Goal: Task Accomplishment & Management: Manage account settings

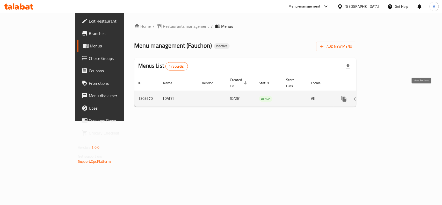
click at [384, 96] on icon "enhanced table" at bounding box center [381, 99] width 6 height 6
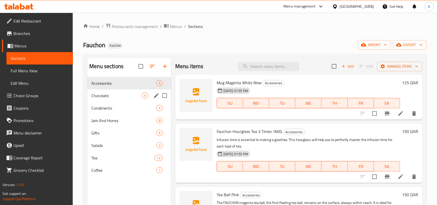
click at [144, 99] on div "Chocolate 5" at bounding box center [129, 95] width 84 height 12
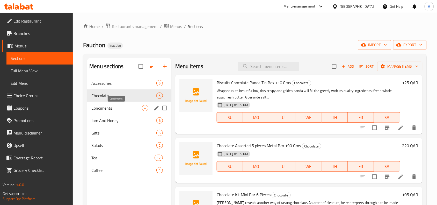
click at [135, 108] on span "Condiments" at bounding box center [116, 108] width 50 height 6
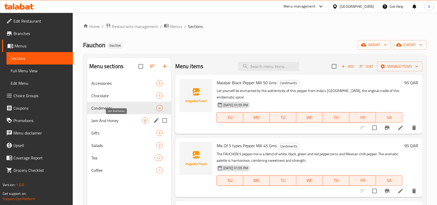
click at [127, 119] on span "Jam And Honey" at bounding box center [116, 120] width 50 height 6
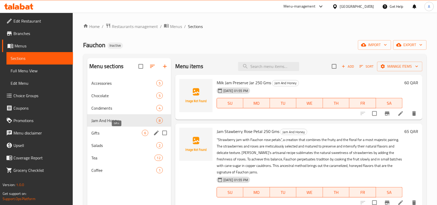
click at [120, 131] on span "Gifts" at bounding box center [116, 133] width 50 height 6
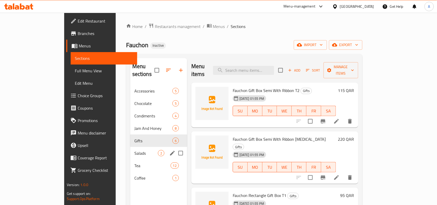
click at [130, 147] on div "Salads 2" at bounding box center [158, 153] width 57 height 12
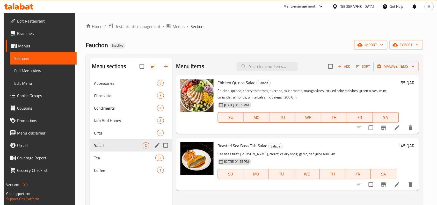
click at [113, 151] on div "Salads 2" at bounding box center [131, 145] width 82 height 12
click at [109, 129] on div "Gifts 6" at bounding box center [131, 133] width 82 height 12
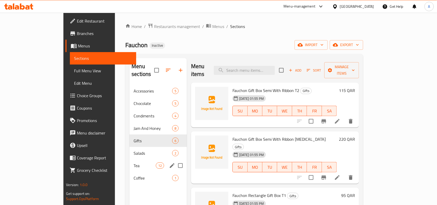
click at [129, 159] on div "Tea 12" at bounding box center [157, 165] width 57 height 12
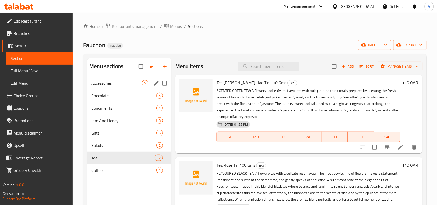
click at [122, 85] on span "Accessories" at bounding box center [116, 83] width 50 height 6
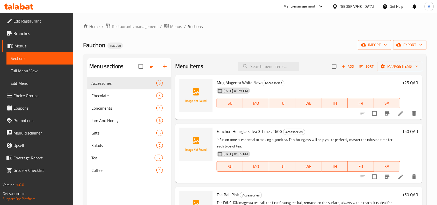
click at [272, 60] on div "Menu items Add Sort Manage items" at bounding box center [298, 66] width 247 height 17
click at [272, 65] on input "search" at bounding box center [268, 66] width 61 height 9
paste input "Gift Box Semi T2"
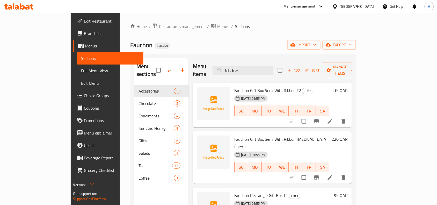
type input "Gift Box"
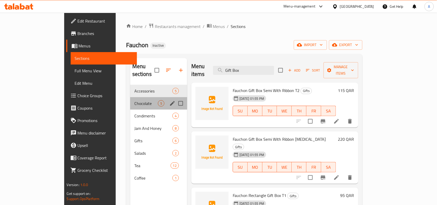
click at [130, 100] on div "Chocolate 5" at bounding box center [158, 103] width 57 height 12
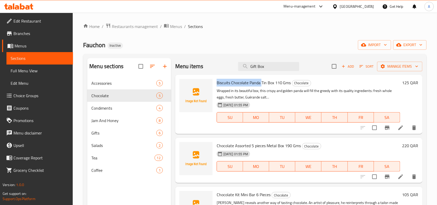
drag, startPoint x: 262, startPoint y: 85, endPoint x: 217, endPoint y: 84, distance: 44.8
click at [217, 84] on span "Biscuits Chocolate Panda Tin Box 110 Gms" at bounding box center [254, 83] width 74 height 8
copy span "Biscuits Chocolate Panda"
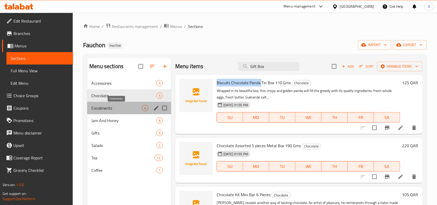
click at [131, 105] on span "Condiments" at bounding box center [116, 108] width 50 height 6
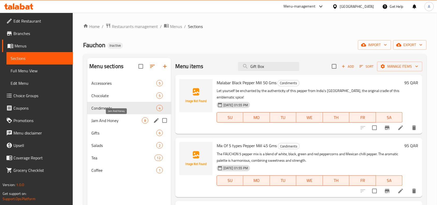
click at [120, 122] on span "Jam And Honey" at bounding box center [116, 120] width 50 height 6
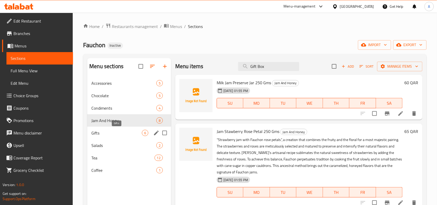
click at [109, 132] on span "Gifts" at bounding box center [116, 133] width 50 height 6
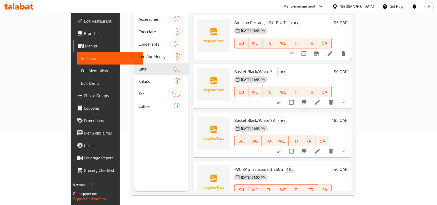
scroll to position [73, 0]
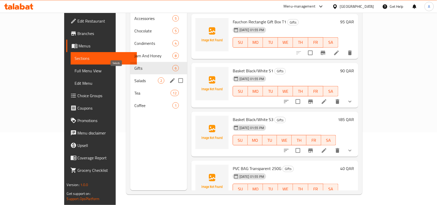
click at [134, 77] on span "Salads" at bounding box center [146, 80] width 24 height 6
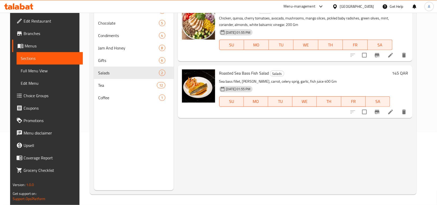
scroll to position [8, 0]
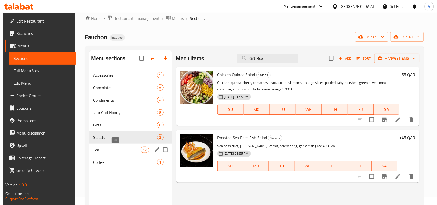
click at [121, 150] on span "Tea" at bounding box center [116, 149] width 47 height 6
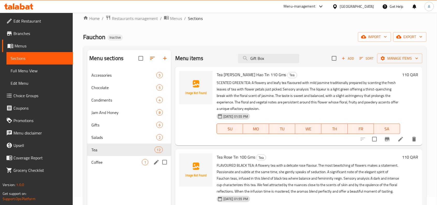
click at [118, 160] on span "Coffee" at bounding box center [116, 162] width 50 height 6
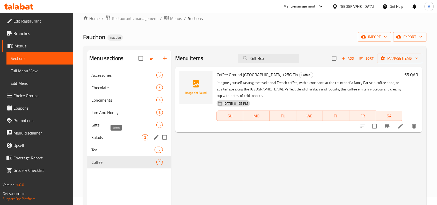
click at [134, 140] on span "Salads" at bounding box center [116, 137] width 50 height 6
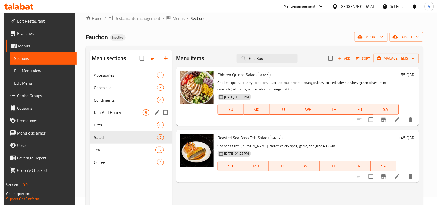
click at [118, 116] on div "Jam And Honey 8" at bounding box center [131, 112] width 82 height 12
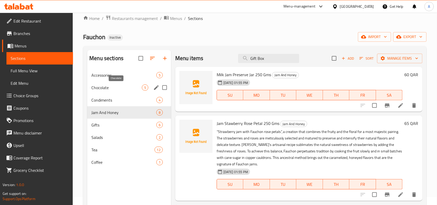
click at [111, 90] on span "Chocolate" at bounding box center [116, 87] width 50 height 6
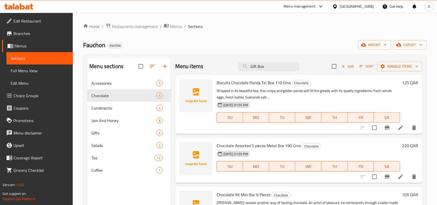
click at [36, 31] on span "Branches" at bounding box center [40, 33] width 55 height 6
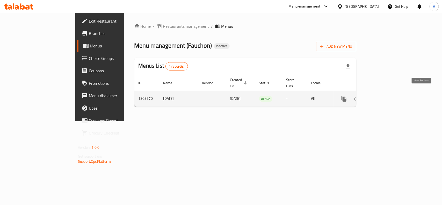
click at [384, 96] on icon "enhanced table" at bounding box center [381, 98] width 5 height 5
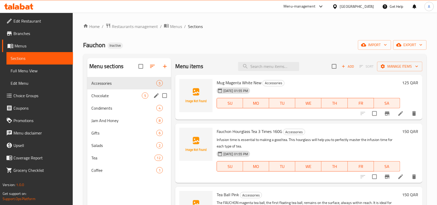
click at [128, 95] on span "Chocolate" at bounding box center [116, 95] width 50 height 6
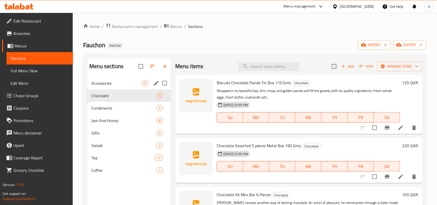
click at [131, 86] on span "Accessories" at bounding box center [116, 83] width 50 height 6
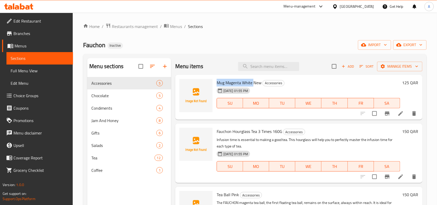
copy span "Mug Magenta White"
drag, startPoint x: 253, startPoint y: 82, endPoint x: 217, endPoint y: 83, distance: 35.5
click at [217, 83] on span "Mug Magenta White New" at bounding box center [239, 83] width 45 height 8
click at [236, 84] on span "Mug Magenta White New" at bounding box center [239, 83] width 45 height 8
click at [252, 131] on span "Fauchon Hourglass Tea 3 Times 160G" at bounding box center [249, 131] width 65 height 8
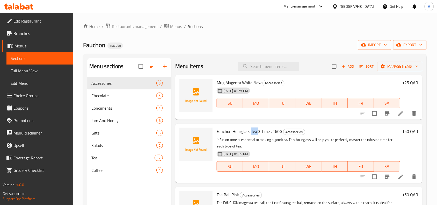
click at [252, 131] on span "Fauchon Hourglass Tea 3 Times 160G" at bounding box center [249, 131] width 65 height 8
copy h6 "Fauchon Hourglass Tea 3 Times 160G"
click at [236, 132] on span "Fauchon Hourglass Tea 3 Times 160G" at bounding box center [249, 131] width 65 height 8
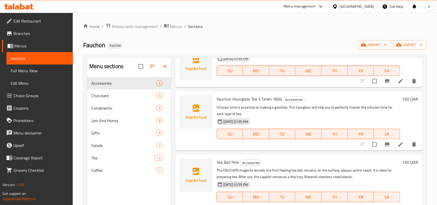
scroll to position [65, 0]
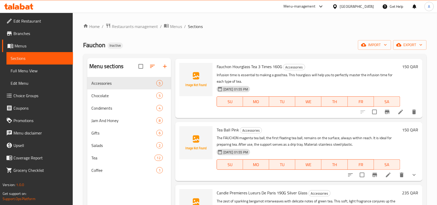
click at [226, 128] on span "Tea Ball Pink" at bounding box center [228, 130] width 22 height 8
click at [226, 127] on span "Tea Ball Pink" at bounding box center [228, 130] width 22 height 8
copy h6 "Tea Ball Pink"
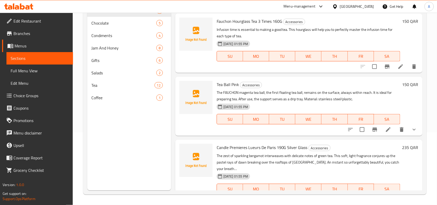
scroll to position [70, 0]
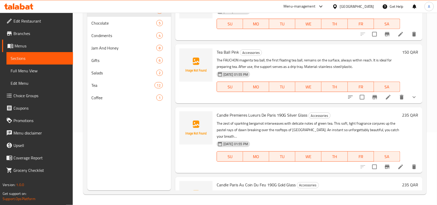
click at [247, 116] on span "Candle Premieres Lueurs De Paris 190G Silver Glass" at bounding box center [262, 115] width 91 height 8
copy h6 "Candle Premieres Lueurs De Paris 190G Silver Glass"
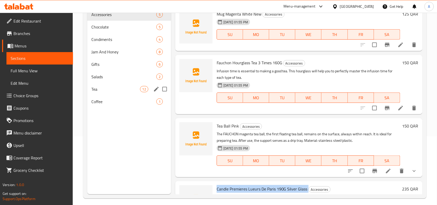
scroll to position [8, 0]
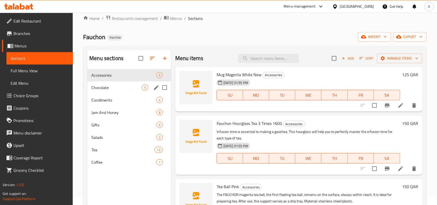
click at [126, 89] on span "Chocolate" at bounding box center [116, 87] width 50 height 6
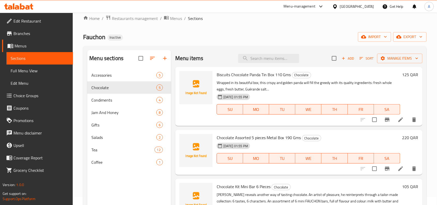
click at [269, 74] on span "Biscuits Chocolate Panda Tin Box 110 Gms" at bounding box center [254, 75] width 74 height 8
click at [269, 79] on div "Biscuits Chocolate Panda Tin Box 110 Gms Chocolate Wrapped in its beautiful box…" at bounding box center [309, 96] width 188 height 55
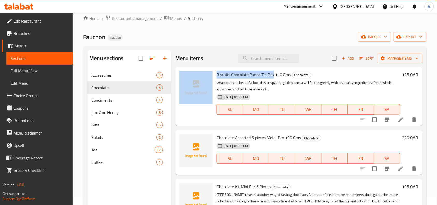
drag, startPoint x: 274, startPoint y: 74, endPoint x: 214, endPoint y: 71, distance: 60.4
click at [214, 71] on div "Biscuits Chocolate Panda Tin Box 110 Gms Chocolate Wrapped in its beautiful box…" at bounding box center [298, 96] width 243 height 55
copy div "Biscuits Chocolate Panda Tin Box"
click at [238, 77] on span "Biscuits Chocolate Panda Tin Box 110 Gms" at bounding box center [254, 75] width 74 height 8
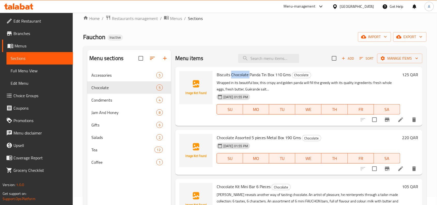
click at [238, 77] on span "Biscuits Chocolate Panda Tin Box 110 Gms" at bounding box center [254, 75] width 74 height 8
drag, startPoint x: 267, startPoint y: 137, endPoint x: 284, endPoint y: 140, distance: 17.0
click at [284, 140] on span "Chocolate Assorted 5 pieces Metal Box 190 Gms" at bounding box center [259, 138] width 84 height 8
copy span "Metal Box"
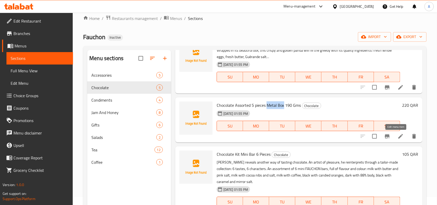
click at [398, 138] on icon at bounding box center [401, 136] width 6 height 6
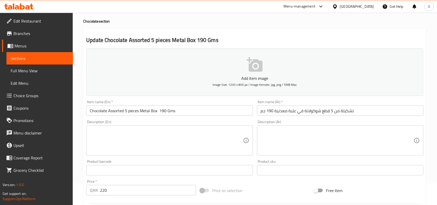
scroll to position [32, 0]
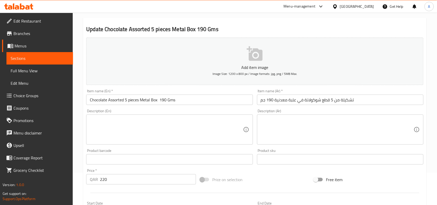
click at [140, 102] on input "Chocolate Assorted 5 pieces Metal Box 190 Gms" at bounding box center [169, 99] width 166 height 10
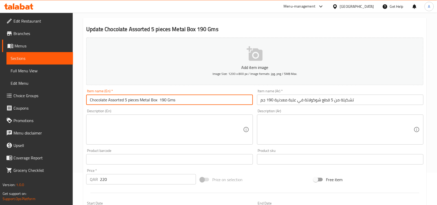
click at [140, 102] on input "Chocolate Assorted 5 pieces Metal Box 190 Gms" at bounding box center [169, 99] width 166 height 10
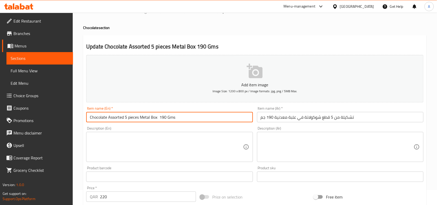
scroll to position [0, 0]
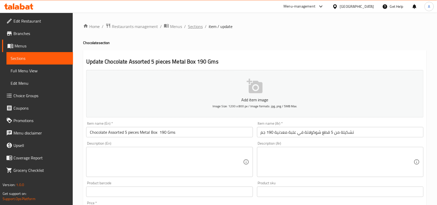
click at [193, 25] on span "Sections" at bounding box center [195, 26] width 15 height 6
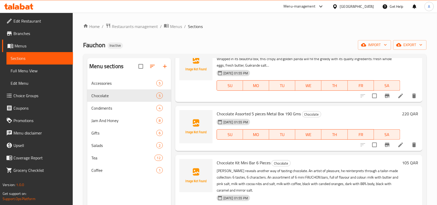
scroll to position [32, 0]
click at [272, 121] on div "[DATE] 01:55 PM SU MO TU WE TH FR SA" at bounding box center [309, 130] width 188 height 28
click at [271, 118] on div "[DATE] 01:55 PM SU MO TU WE TH FR SA" at bounding box center [309, 130] width 188 height 28
click at [284, 115] on span "Chocolate Assorted 5 pieces Metal Box 190 Gms" at bounding box center [259, 113] width 84 height 8
click at [273, 117] on div "[DATE] 01:55 PM SU MO TU WE TH FR SA" at bounding box center [309, 130] width 188 height 28
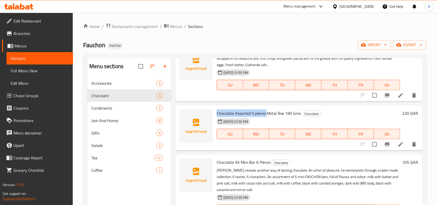
copy span "Chocolate Assorted 5 pieces"
drag, startPoint x: 266, startPoint y: 115, endPoint x: 217, endPoint y: 115, distance: 49.4
click at [217, 115] on span "Chocolate Assorted 5 pieces Metal Box 190 Gms" at bounding box center [259, 113] width 84 height 8
click at [385, 144] on icon "Branch-specific-item" at bounding box center [387, 144] width 5 height 4
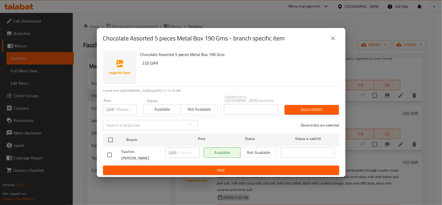
click at [329, 40] on button "close" at bounding box center [333, 38] width 12 height 12
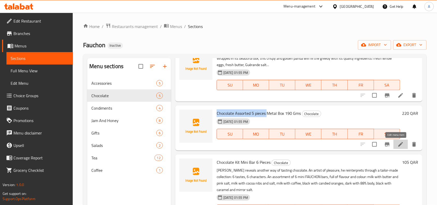
click at [398, 144] on icon at bounding box center [401, 144] width 6 height 6
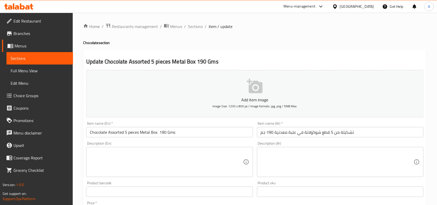
click at [152, 168] on textarea at bounding box center [166, 162] width 153 height 25
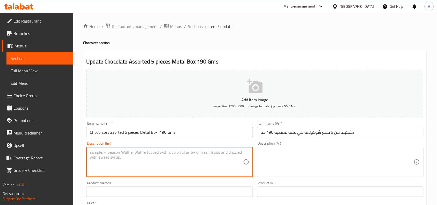
paste textarea "Fauchon has created this elegant box filled with an assortment of chocolate sna…"
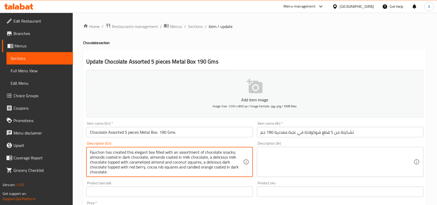
drag, startPoint x: 155, startPoint y: 153, endPoint x: 52, endPoint y: 150, distance: 102.3
click at [52, 150] on div "Edit Restaurant Branches Menus Sections Full Menu View Edit Menu Choice Groups …" at bounding box center [218, 189] width 437 height 353
click at [161, 167] on textarea "filled with an assortment of chocolate snacks; almonds coated in dark chocolate…" at bounding box center [166, 162] width 153 height 25
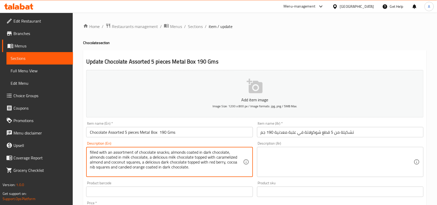
type textarea "filled with an assortment of chocolate snacks; almonds coated in dark chocolate…"
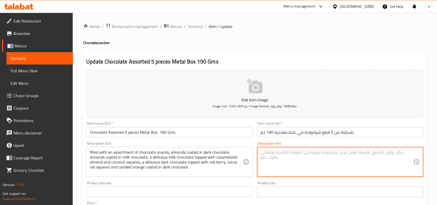
click at [306, 167] on textarea at bounding box center [337, 162] width 153 height 25
paste textarea "مليئة بمجموعة متنوعة من الوجبات الخفيفة المصنوعة من الشوكولاتة؛ اللوز المغطى با…"
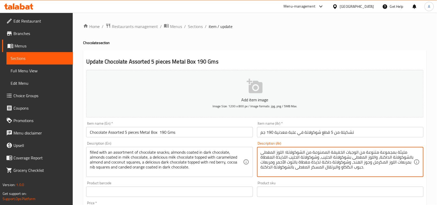
drag, startPoint x: 306, startPoint y: 153, endPoint x: 358, endPoint y: 153, distance: 51.8
click at [358, 153] on textarea "مليئة بمجموعة متنوعة من الوجبات الخفيفة المصنوعة من الشوكولاتة؛ اللوز المغطى با…" at bounding box center [337, 162] width 153 height 25
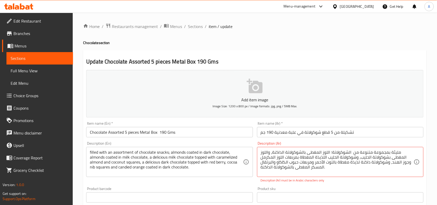
click at [350, 153] on textarea "مليئة بمجموعة متنوعة من الشوكولاتة؛ اللوز المغطى بالشوكولاتة الداكنة، واللوز ال…" at bounding box center [337, 162] width 153 height 25
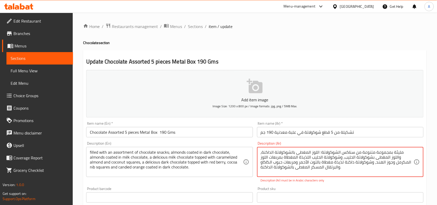
click at [330, 153] on textarea "مليئة بمجموعة متنوعة من سناكس الشوكولاتة؛ اللوز المغطى بالشوكولاتة الداكنة، وال…" at bounding box center [337, 162] width 153 height 25
type textarea "مليئة بمجموعة متنوعة من سناكس الشوكولاتة اللوز المغطى بالشوكولاتة الداكنة، والل…"
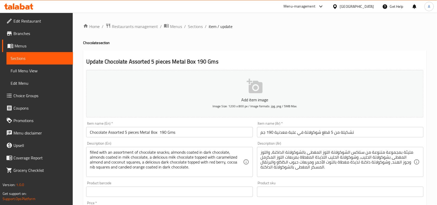
click at [335, 185] on div "Product sku Product sku" at bounding box center [340, 189] width 171 height 20
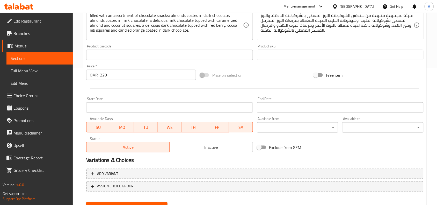
scroll to position [160, 0]
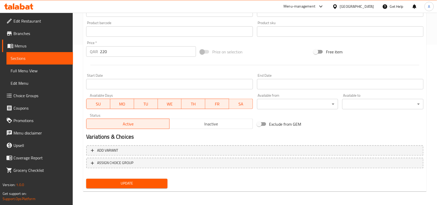
click at [155, 185] on span "Update" at bounding box center [126, 183] width 73 height 6
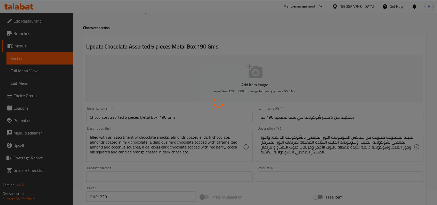
scroll to position [0, 0]
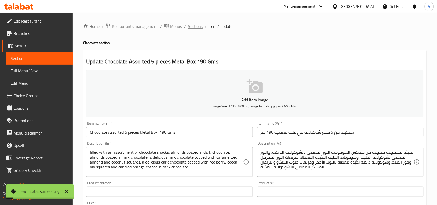
click at [194, 26] on span "Sections" at bounding box center [195, 26] width 15 height 6
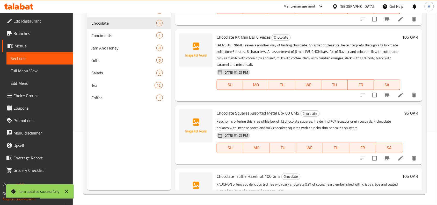
scroll to position [45, 0]
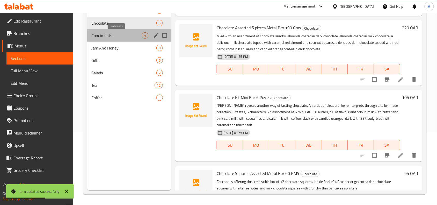
drag, startPoint x: 113, startPoint y: 36, endPoint x: 121, endPoint y: 45, distance: 12.1
click at [112, 36] on span "Condiments" at bounding box center [116, 35] width 50 height 6
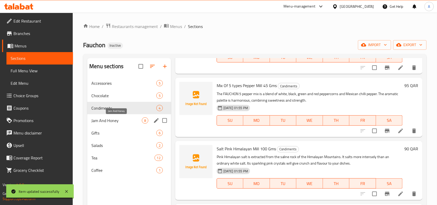
click at [130, 120] on span "Jam And Honey" at bounding box center [116, 120] width 50 height 6
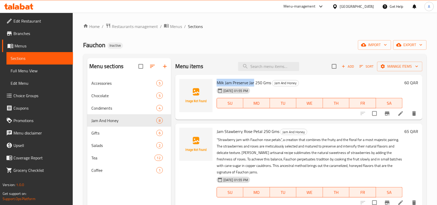
copy span "Milk Jam Preserve Jar"
drag, startPoint x: 254, startPoint y: 84, endPoint x: 218, endPoint y: 84, distance: 36.0
click at [218, 84] on span "Milk Jam Preserve Jar 250 Gms" at bounding box center [244, 83] width 54 height 8
click at [398, 113] on icon at bounding box center [401, 113] width 6 height 6
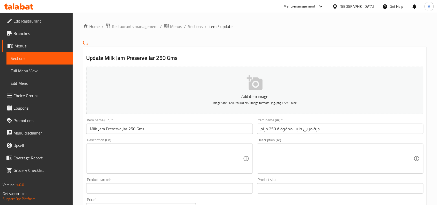
click at [179, 150] on textarea at bounding box center [166, 158] width 153 height 25
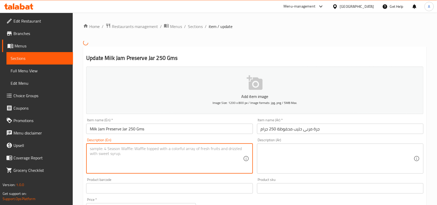
paste textarea "Succumb to the delicacy with the Duo Confiture de Lait & Thé Caramel. This box …"
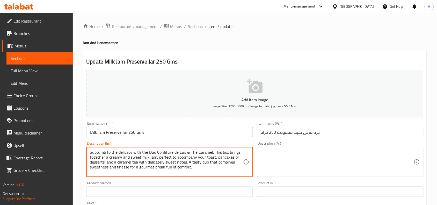
click at [154, 160] on textarea "Succumb to the delicacy with the Duo Confiture de Lait & Thé Caramel. This box …" at bounding box center [166, 162] width 153 height 25
click at [221, 170] on textarea "Succumb to the delicacy with the Duo Confiture de Lait & Thé Caramel. This box …" at bounding box center [166, 162] width 153 height 25
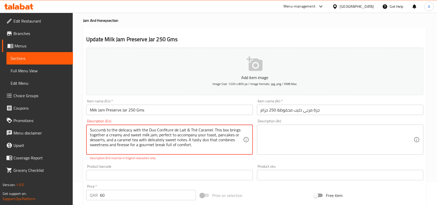
scroll to position [32, 0]
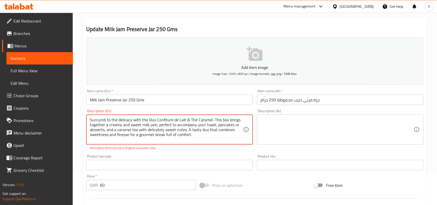
click at [197, 121] on textarea "Succumb to the delicacy with the Duo Confiture de Lait & Thé Caramel. This box …" at bounding box center [166, 129] width 153 height 25
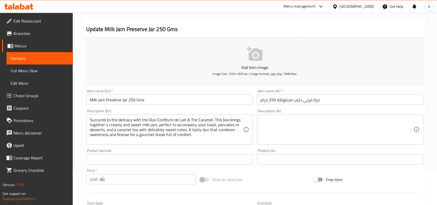
click at [184, 152] on div "Product barcode Product barcode" at bounding box center [169, 156] width 171 height 20
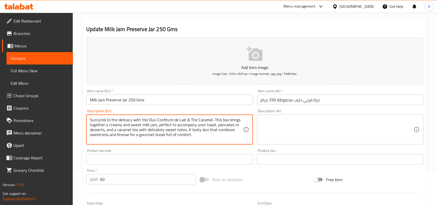
click at [195, 126] on textarea "Succumb to the delicacy with the Duo Confiture de Lait & The Caramel. This box …" at bounding box center [166, 129] width 153 height 25
type textarea "c"
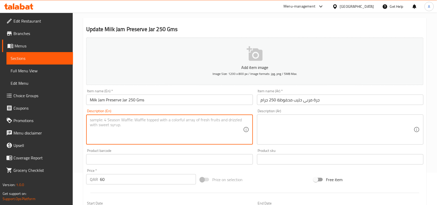
type textarea "c"
type textarea "Succumb to the delicacy with the Duo Confiture de Lait & The Caramel. This box …"
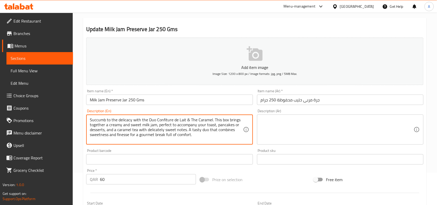
click at [181, 149] on div "Product barcode Product barcode" at bounding box center [169, 157] width 166 height 16
click at [209, 130] on textarea "Succumb to the delicacy with the Duo Confiture de Lait & The Caramel. This box …" at bounding box center [166, 129] width 153 height 25
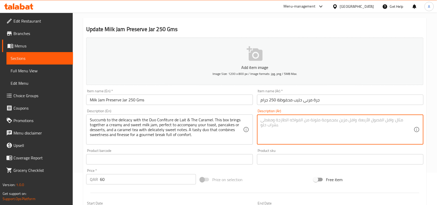
click at [289, 132] on textarea at bounding box center [337, 129] width 153 height 25
paste textarea "استمتع باللذة مع ثنائي مربى الحليب والكراميل. يجمع هذا الصندوق بين مربى الحليب …"
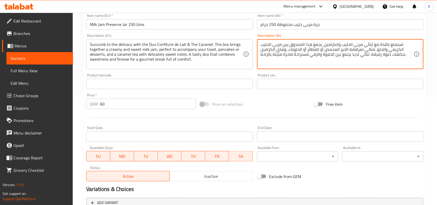
scroll to position [160, 0]
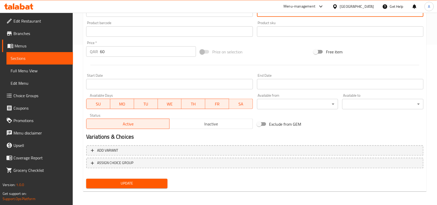
type textarea "استمتع باللذة مع ثنائي مربى الحليب والكراميل. يجمع هذا الصندوق بين مربى الحليب …"
click at [158, 182] on span "Update" at bounding box center [126, 183] width 73 height 6
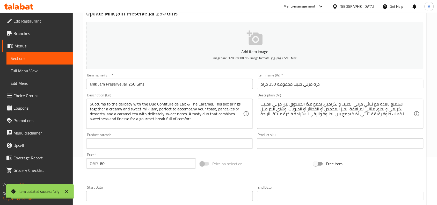
scroll to position [0, 0]
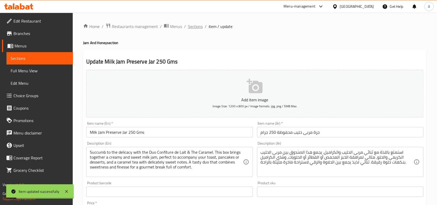
click at [197, 27] on span "Sections" at bounding box center [195, 26] width 15 height 6
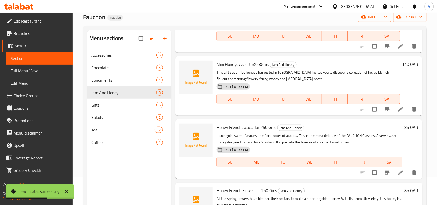
scroll to position [73, 0]
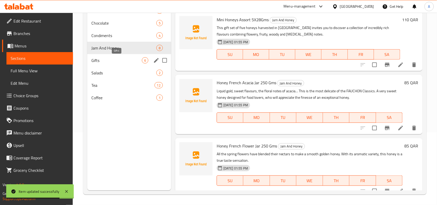
click at [128, 60] on span "Gifts" at bounding box center [116, 60] width 50 height 6
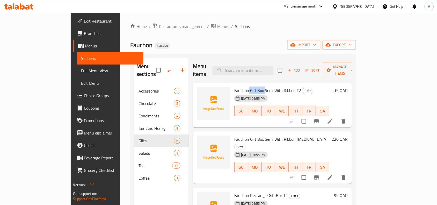
drag, startPoint x: 248, startPoint y: 83, endPoint x: 232, endPoint y: 83, distance: 16.0
click at [234, 86] on span "Fauchon Gift Box Semi With Ribbon T2" at bounding box center [267, 90] width 67 height 8
copy span "Gift Box"
click at [258, 86] on span "Fauchon Gift Box Semi With Ribbon T2" at bounding box center [267, 90] width 67 height 8
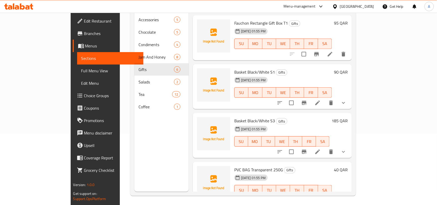
scroll to position [73, 0]
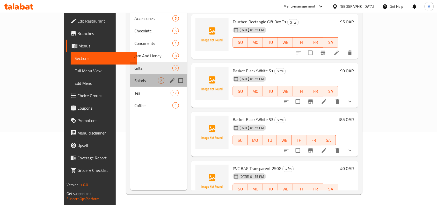
click at [134, 77] on span "Salads" at bounding box center [146, 80] width 24 height 6
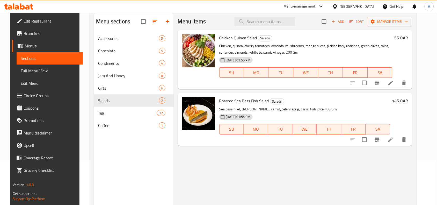
scroll to position [8, 0]
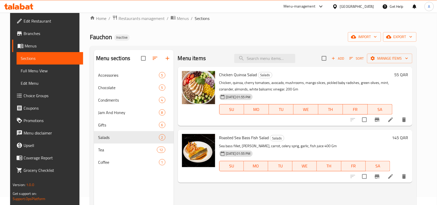
click at [240, 77] on span "Chicken Quinoa Salad" at bounding box center [238, 75] width 38 height 8
click at [236, 73] on span "Chicken Quinoa Salad" at bounding box center [238, 75] width 38 height 8
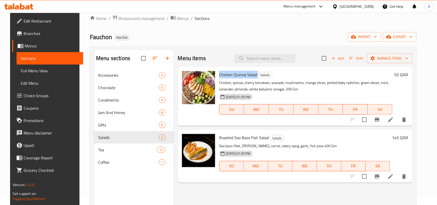
click at [236, 73] on span "Chicken Quinoa Salad" at bounding box center [238, 75] width 38 height 8
click at [226, 142] on div "Roasted Sea Bass Fish Salad Salads Sea bass fillet, onion, carrot, celery sprig…" at bounding box center [304, 156] width 175 height 48
click at [229, 140] on span "Roasted Sea Bass Fish Salad" at bounding box center [244, 138] width 50 height 8
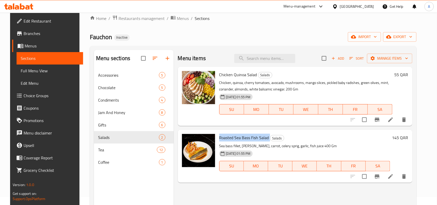
click at [229, 140] on span "Roasted Sea Bass Fish Salad" at bounding box center [244, 138] width 50 height 8
copy h6 "Roasted Sea Bass Fish Salad"
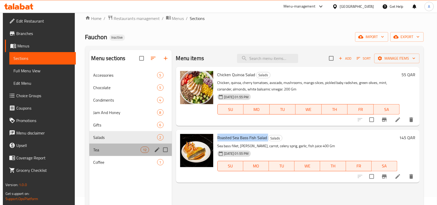
click at [113, 146] on div "Tea 12" at bounding box center [130, 149] width 83 height 12
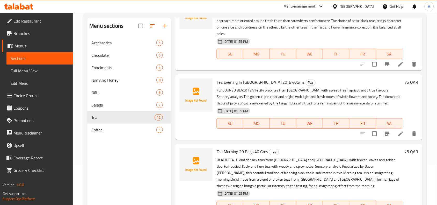
scroll to position [73, 0]
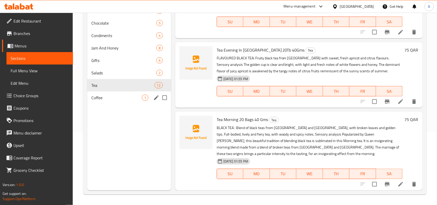
click at [109, 93] on div "Coffee 1" at bounding box center [129, 97] width 84 height 12
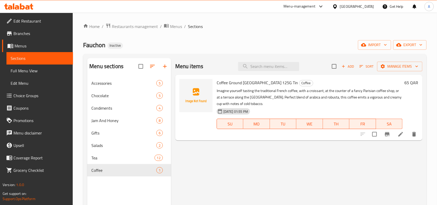
click at [32, 32] on span "Branches" at bounding box center [40, 33] width 55 height 6
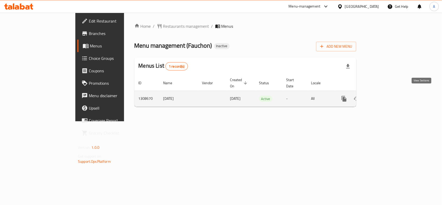
click at [387, 93] on link "enhanced table" at bounding box center [381, 98] width 12 height 12
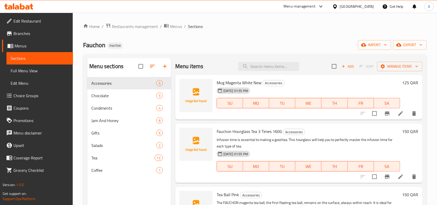
click at [25, 71] on span "Full Menu View" at bounding box center [40, 71] width 58 height 6
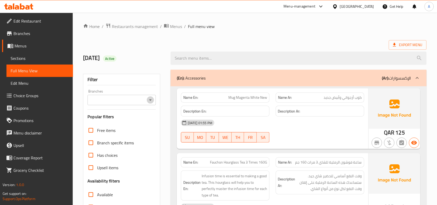
click at [148, 99] on icon "Open" at bounding box center [150, 100] width 6 height 6
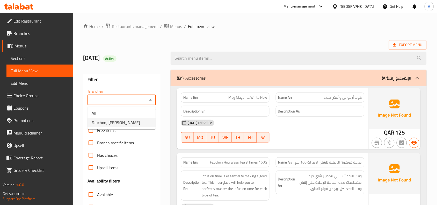
click at [121, 123] on span "Fauchon, [PERSON_NAME]" at bounding box center [116, 122] width 48 height 6
type input "Fauchon, [PERSON_NAME]"
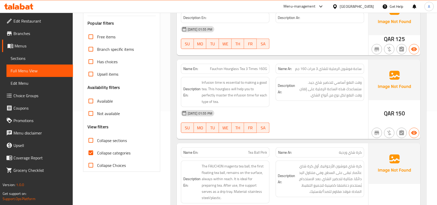
scroll to position [97, 0]
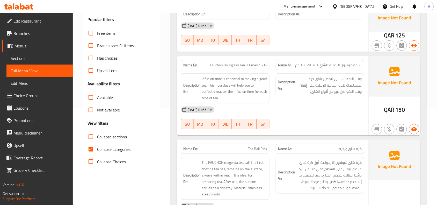
click at [90, 149] on input "Collapse categories" at bounding box center [91, 149] width 12 height 12
checkbox input "false"
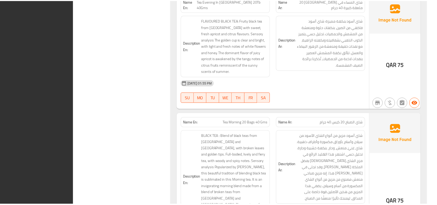
scroll to position [5100, 0]
